Goal: Information Seeking & Learning: Learn about a topic

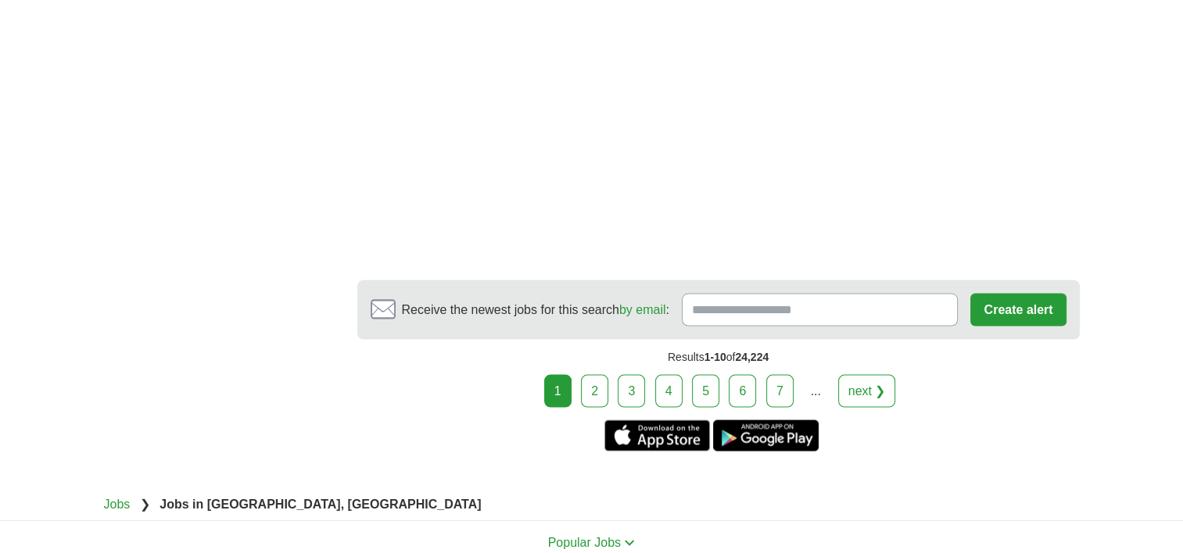
scroll to position [3049, 0]
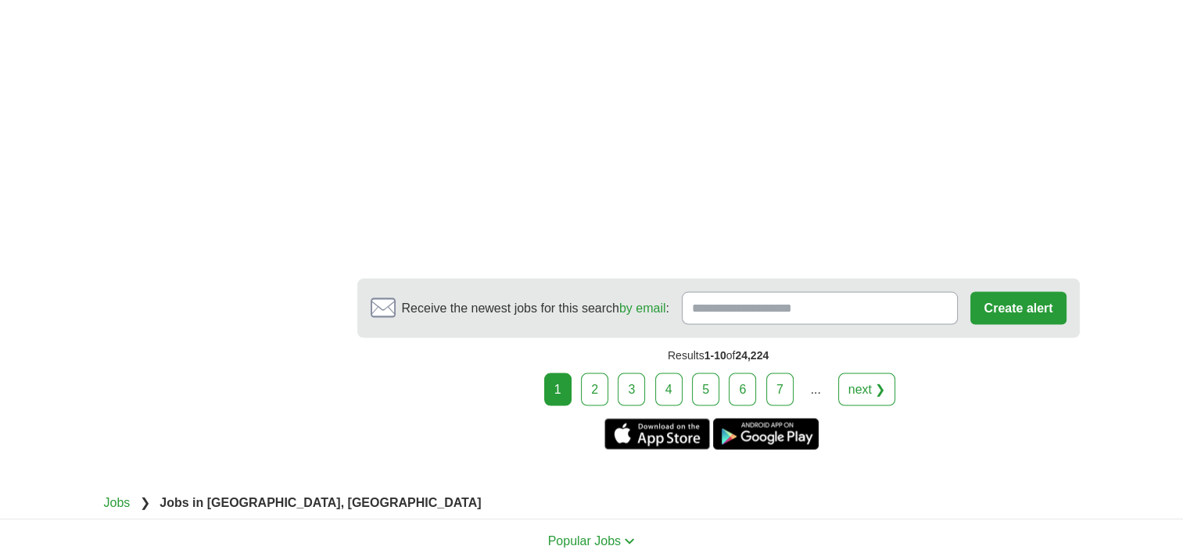
click at [596, 374] on link "2" at bounding box center [594, 390] width 27 height 33
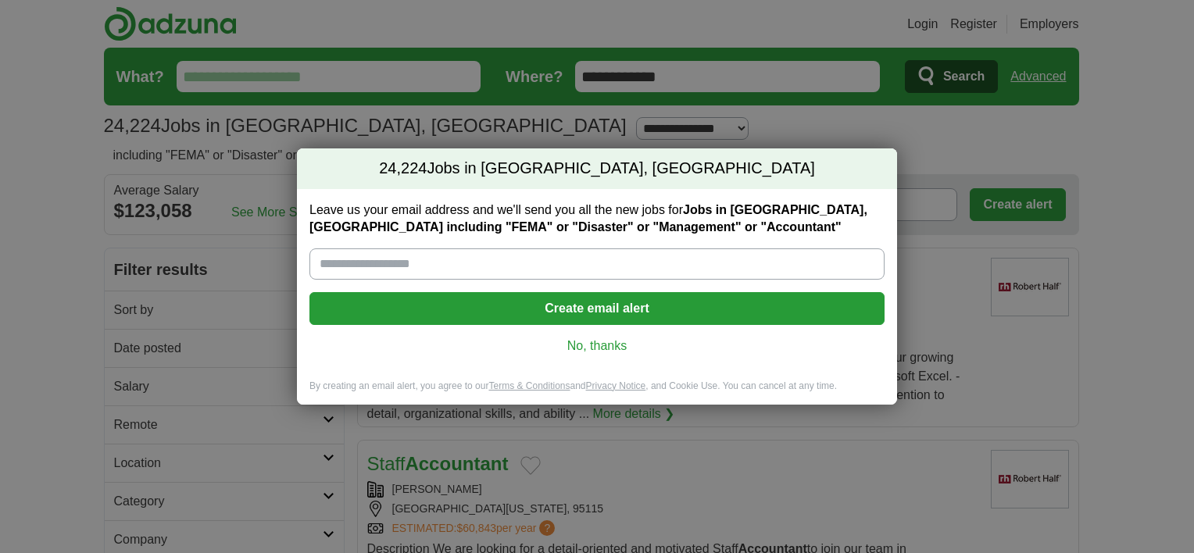
click at [603, 346] on link "No, thanks" at bounding box center [597, 346] width 550 height 17
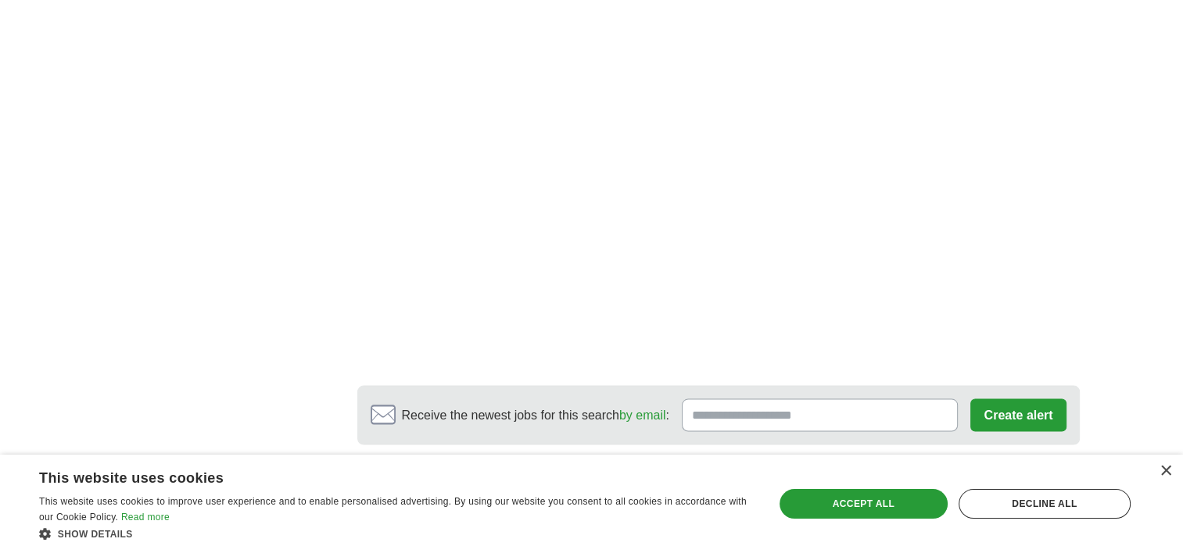
scroll to position [2814, 0]
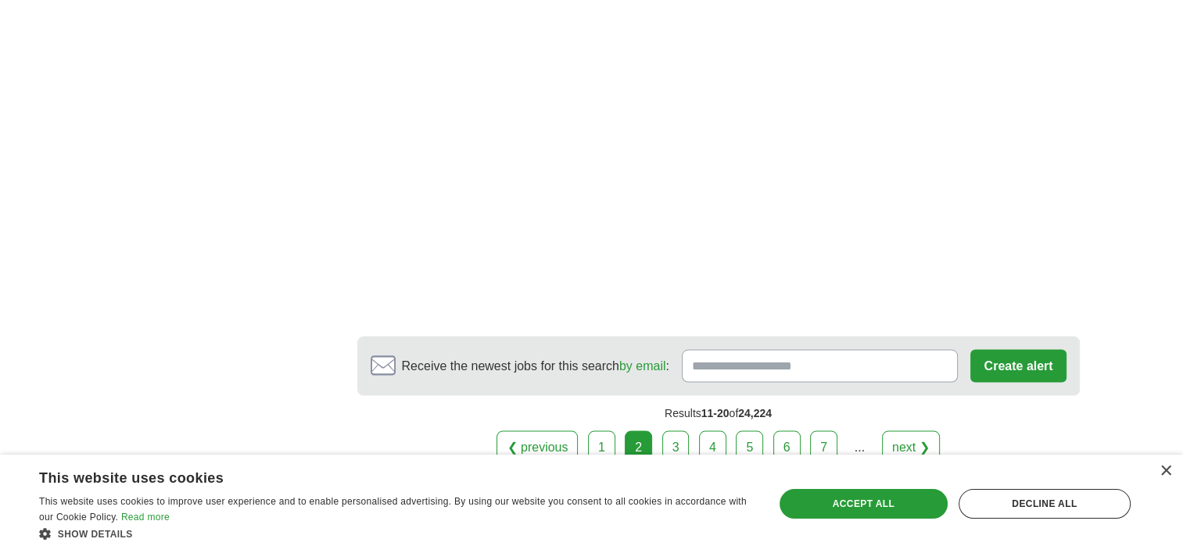
click at [675, 441] on link "3" at bounding box center [675, 447] width 27 height 33
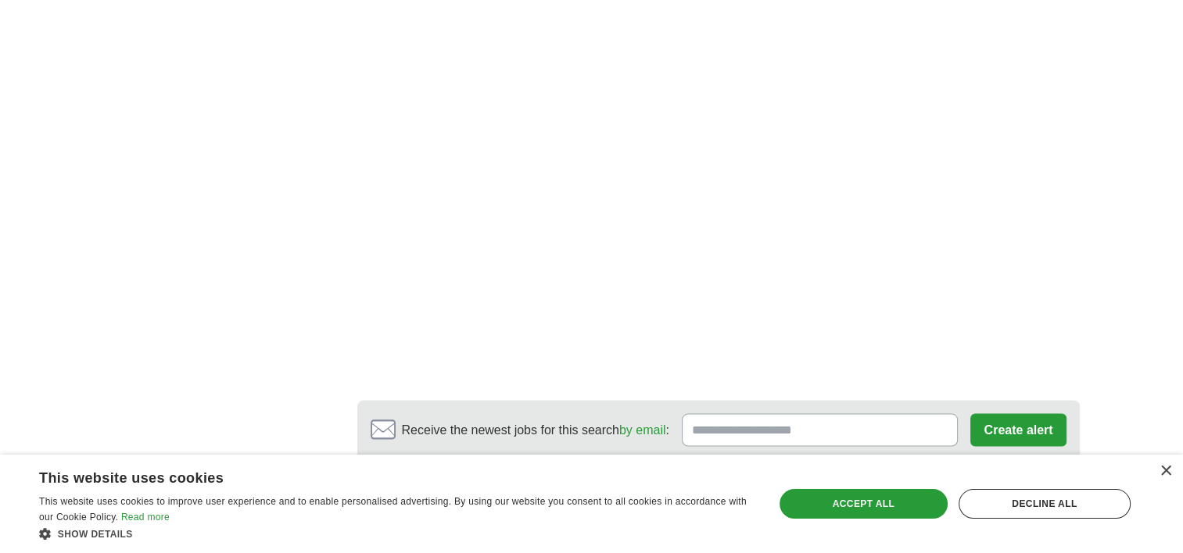
scroll to position [2814, 0]
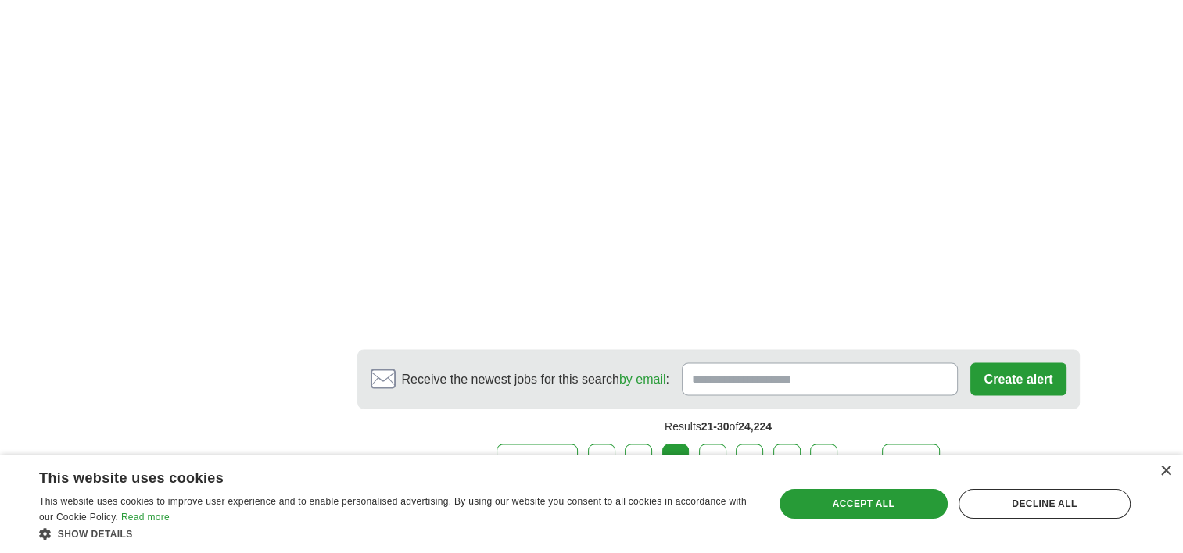
click at [706, 444] on link "4" at bounding box center [712, 460] width 27 height 33
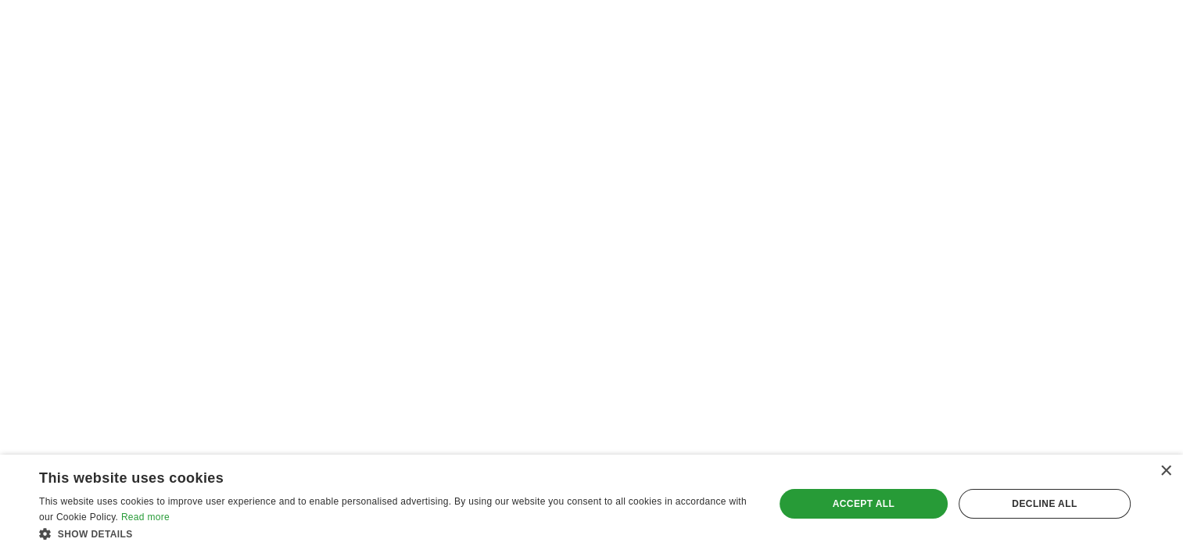
scroll to position [2892, 0]
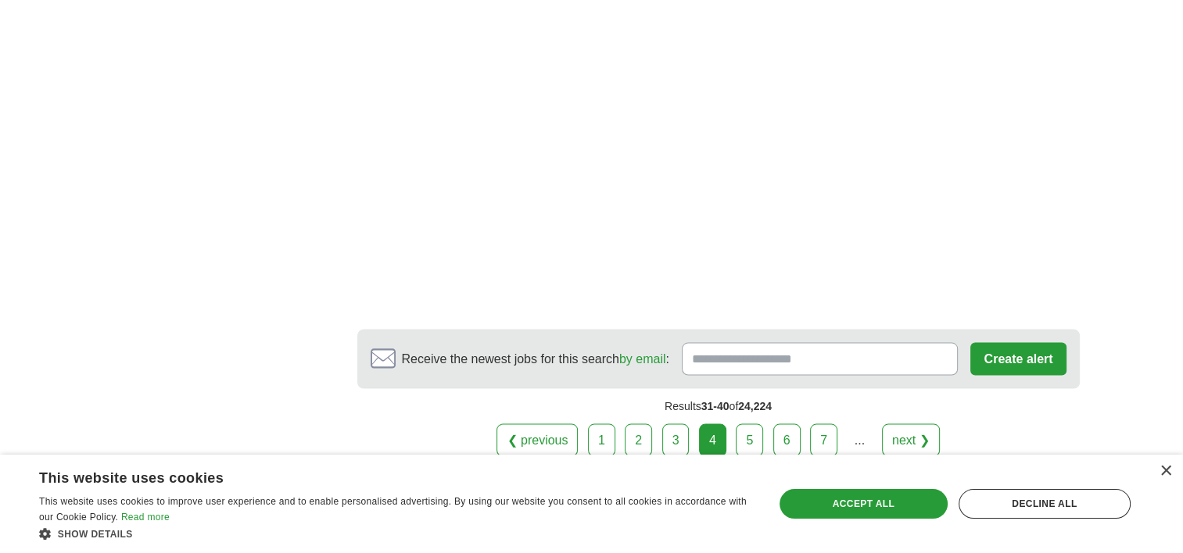
click at [754, 424] on link "5" at bounding box center [749, 440] width 27 height 33
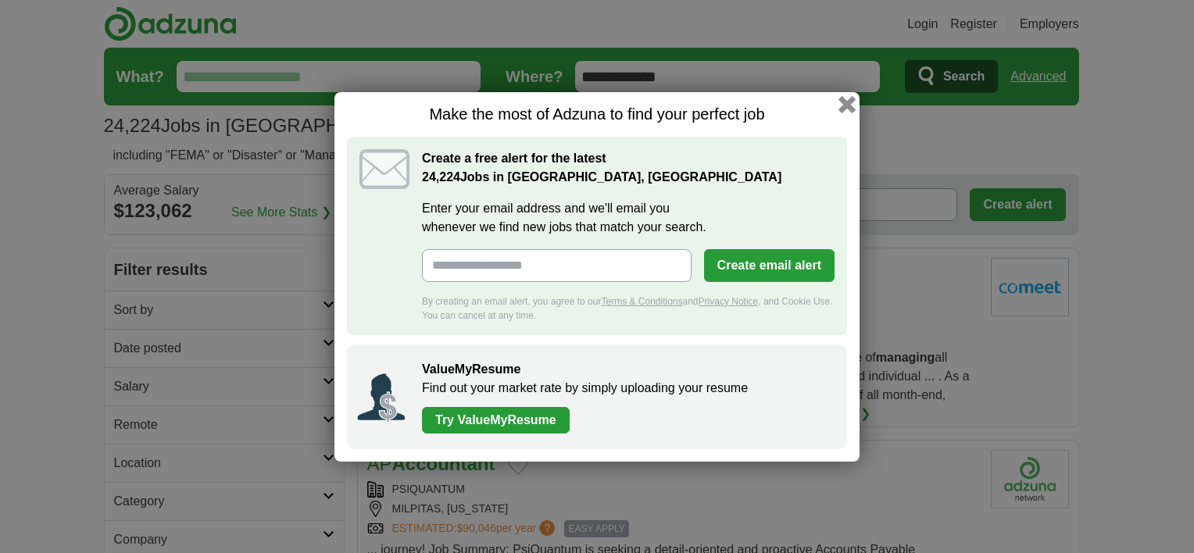
click at [844, 102] on button "button" at bounding box center [847, 103] width 17 height 17
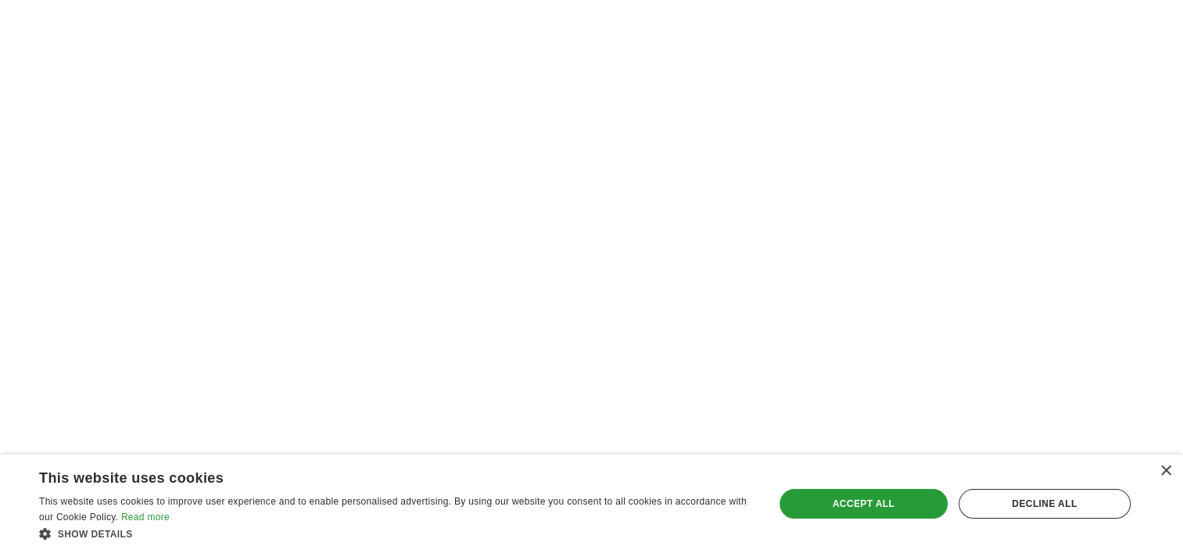
scroll to position [2501, 0]
